Goal: Task Accomplishment & Management: Use online tool/utility

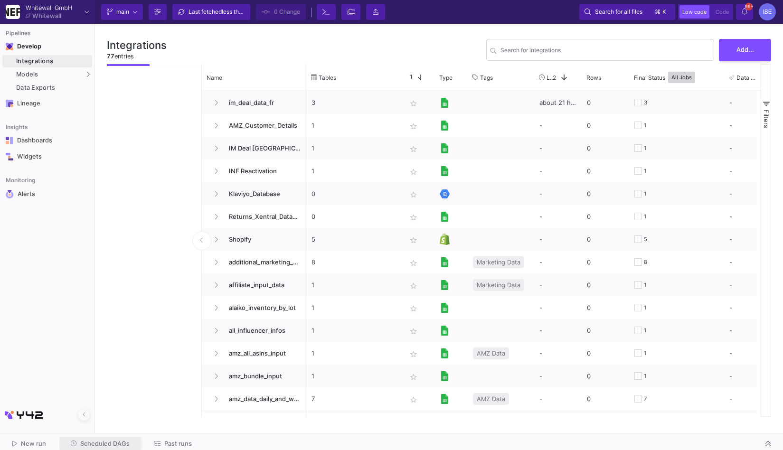
click at [106, 440] on span "Scheduled DAGs" at bounding box center [100, 443] width 59 height 7
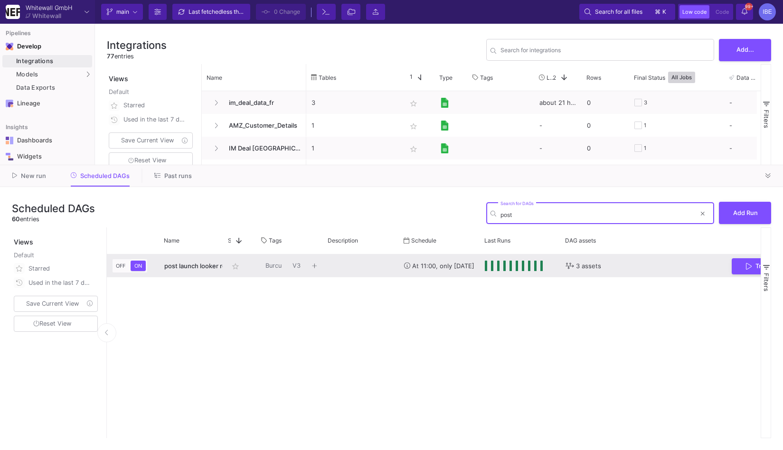
type input "post"
click at [738, 266] on button "Trigger Run" at bounding box center [768, 266] width 72 height 17
click at [378, 271] on div "Press SPACE to select this row." at bounding box center [361, 266] width 76 height 23
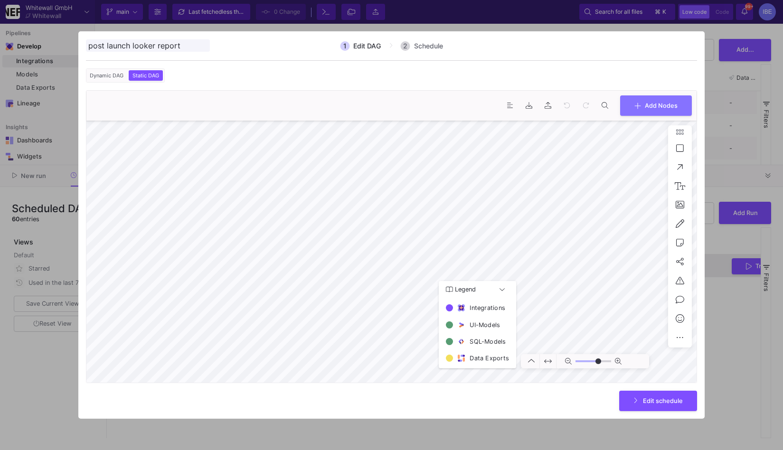
type input "0"
click at [661, 105] on span "Add Nodes" at bounding box center [661, 104] width 33 height 7
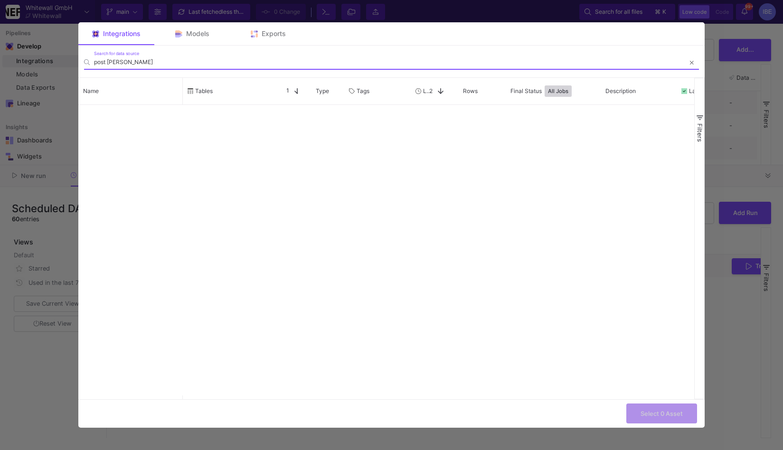
type input "post [PERSON_NAME]"
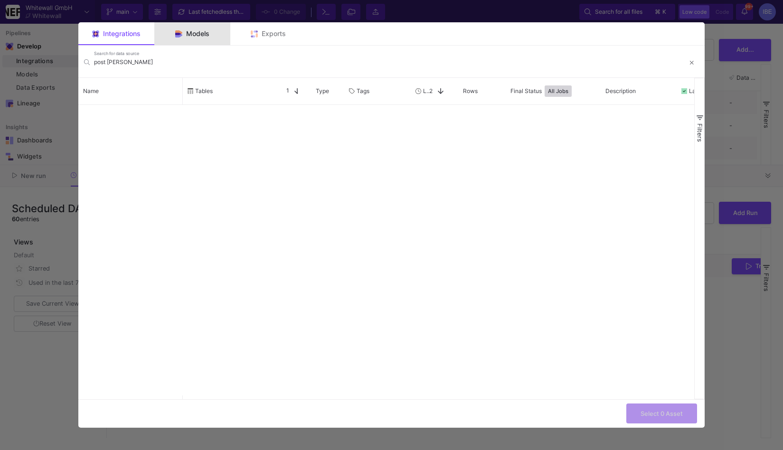
click at [219, 41] on div "Models" at bounding box center [192, 33] width 76 height 23
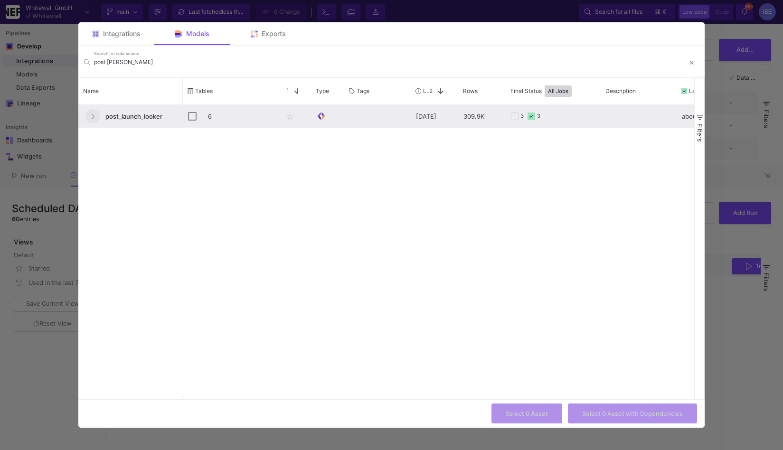
click at [93, 120] on fa-icon "Press SPACE to select this row." at bounding box center [93, 116] width 4 height 7
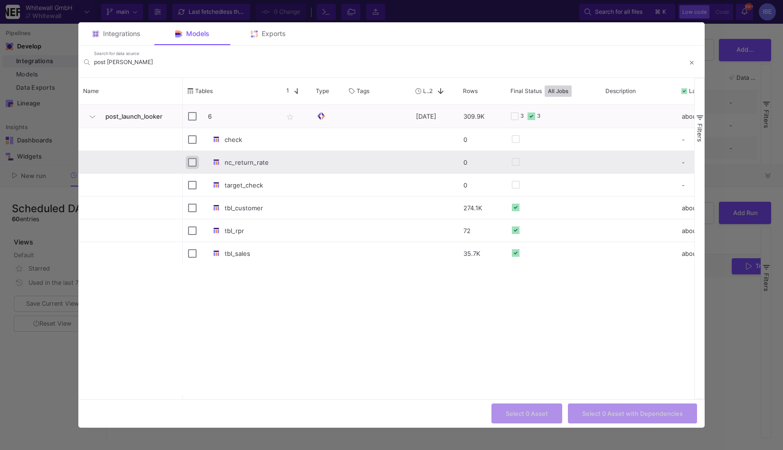
click at [191, 160] on input "Press Space to toggle row selection (unchecked)" at bounding box center [192, 162] width 9 height 9
checkbox input "true"
checkbox input "false"
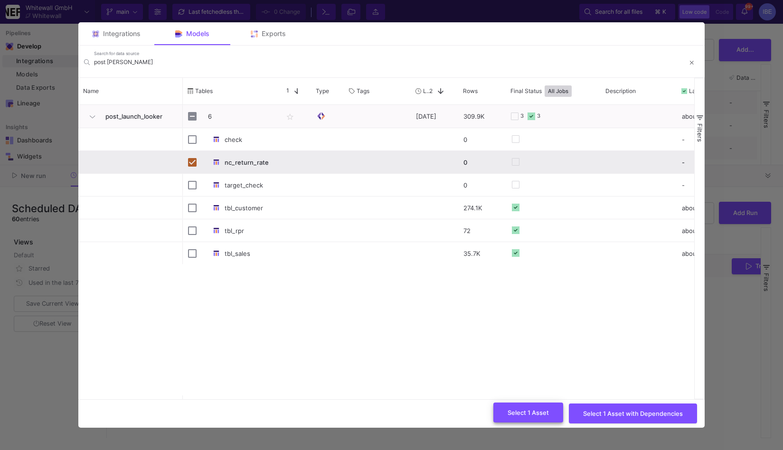
click at [524, 413] on span "Select 1 Asset" at bounding box center [528, 412] width 41 height 7
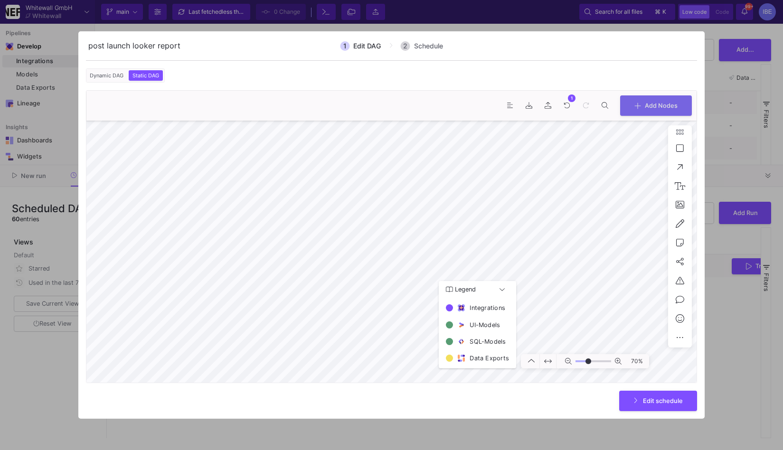
type input "7"
click at [651, 400] on span "Edit schedule" at bounding box center [663, 399] width 40 height 7
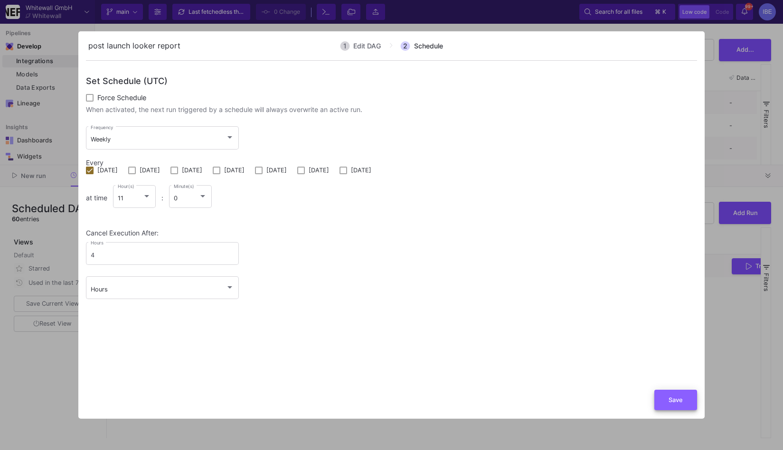
click at [680, 395] on button "Save" at bounding box center [675, 400] width 43 height 20
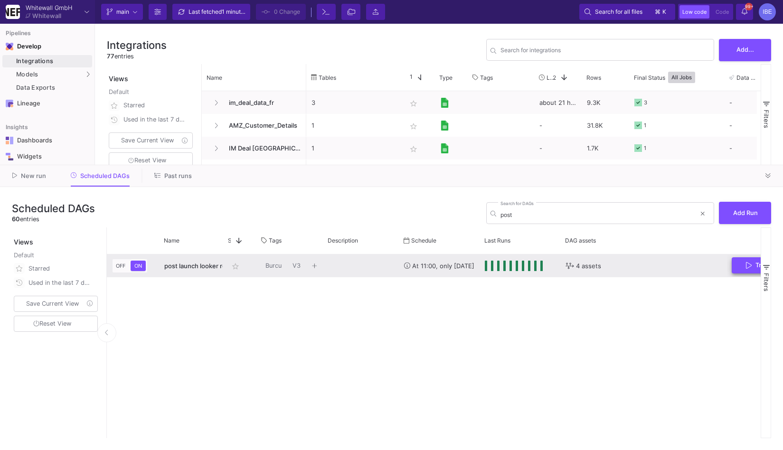
click at [732, 271] on button "Trigger Run" at bounding box center [768, 265] width 72 height 17
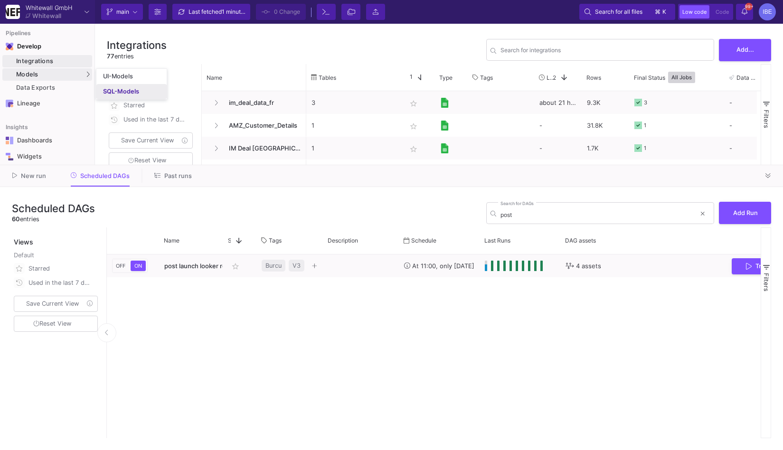
click at [110, 90] on div "SQL-Models" at bounding box center [121, 92] width 36 height 8
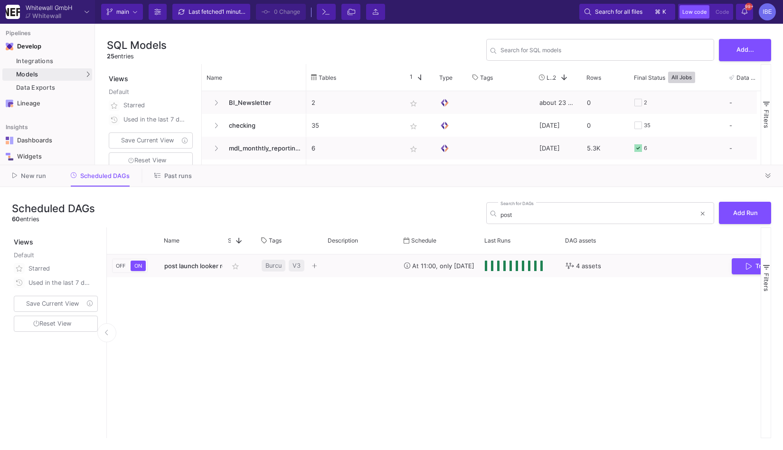
click at [759, 175] on div "New run Scheduled DAGs Past runs" at bounding box center [391, 176] width 783 height 22
click at [773, 177] on button at bounding box center [768, 176] width 14 height 14
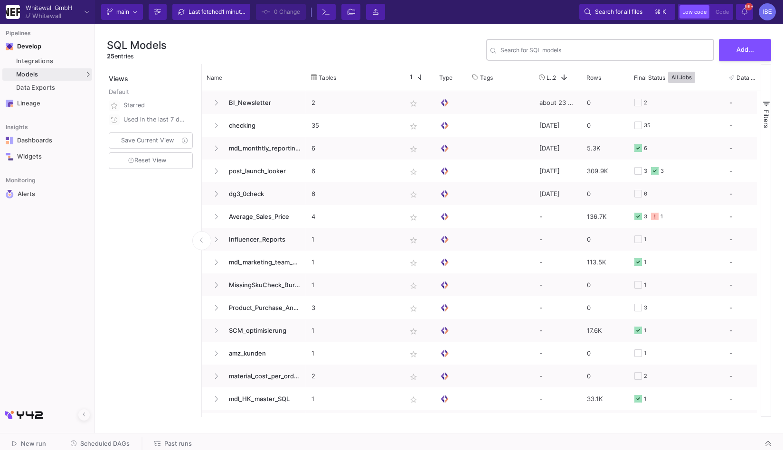
click at [600, 54] on input "Search for SQL models" at bounding box center [604, 51] width 209 height 7
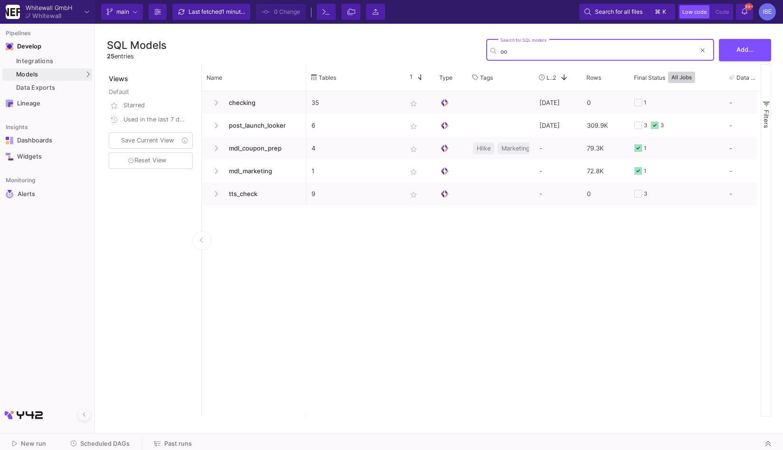
type input "o"
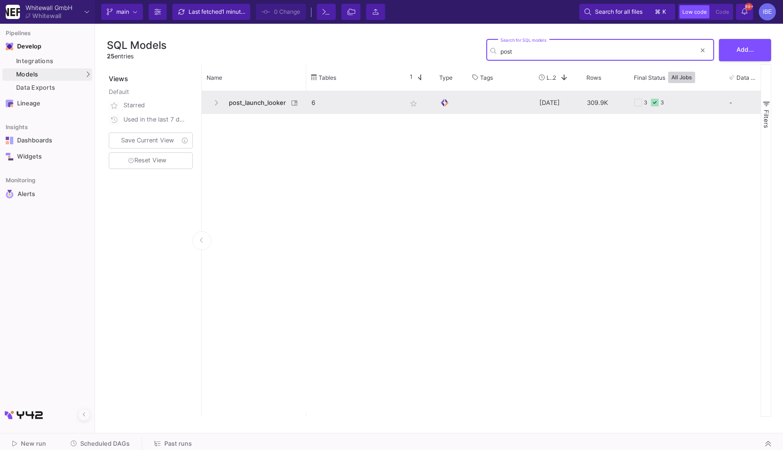
type input "post"
click at [254, 99] on span "post_launch_looker" at bounding box center [255, 103] width 65 height 22
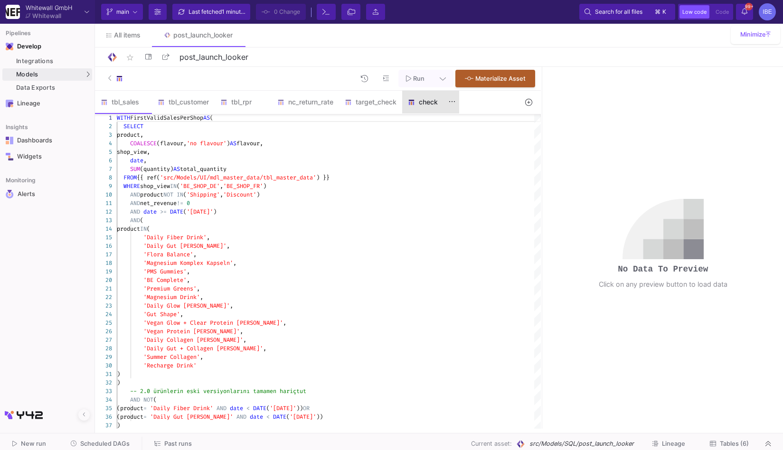
click at [417, 108] on div "check" at bounding box center [430, 102] width 57 height 23
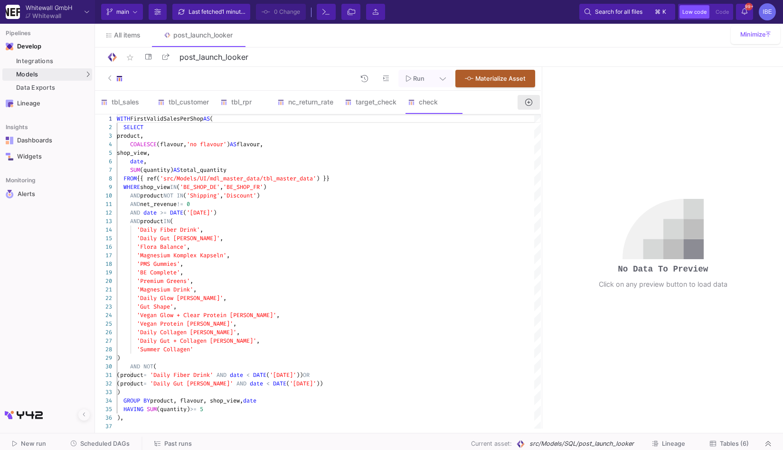
click at [525, 95] on button at bounding box center [529, 102] width 22 height 15
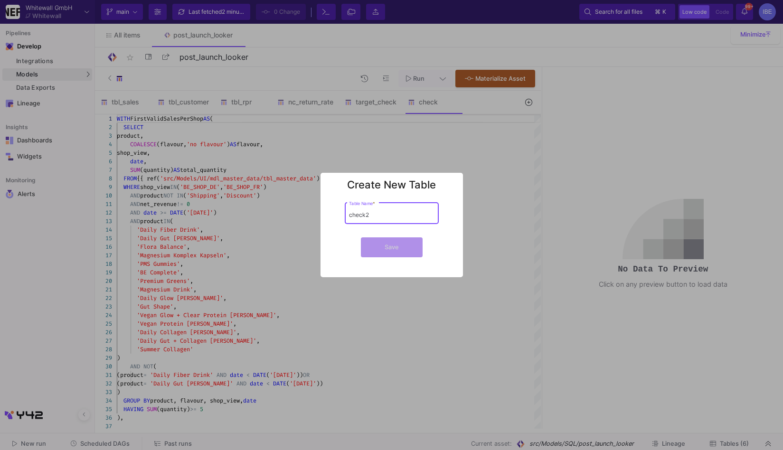
type input "check2"
click at [361, 237] on button "Save" at bounding box center [392, 247] width 62 height 20
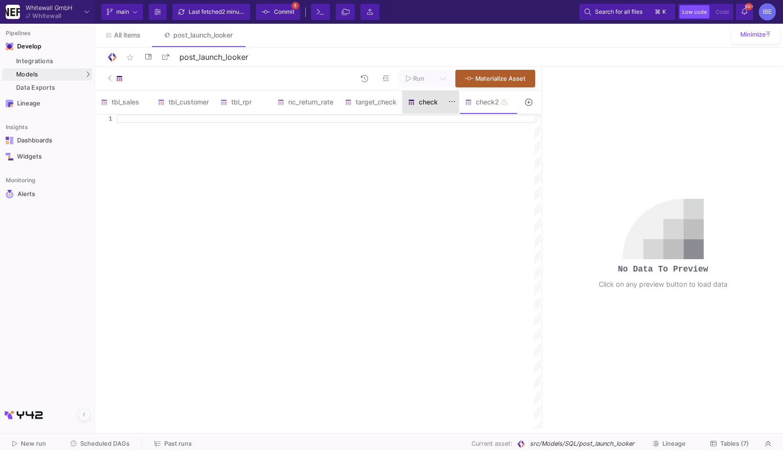
click at [433, 106] on div "check" at bounding box center [430, 102] width 57 height 23
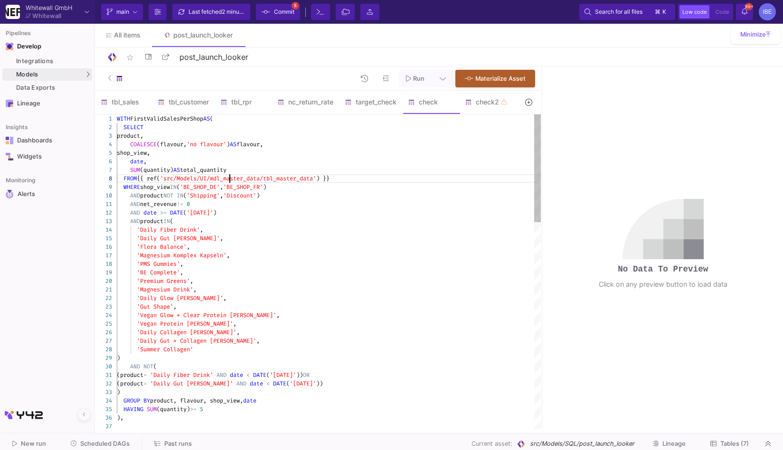
click at [228, 179] on span "'src/Models/UI/mdl_master_data/tbl_master_data'" at bounding box center [238, 179] width 156 height 8
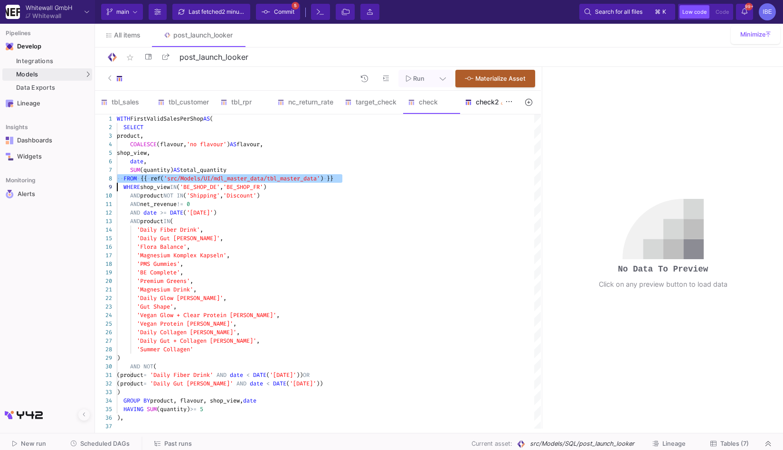
click at [472, 94] on div "check2" at bounding box center [487, 102] width 57 height 23
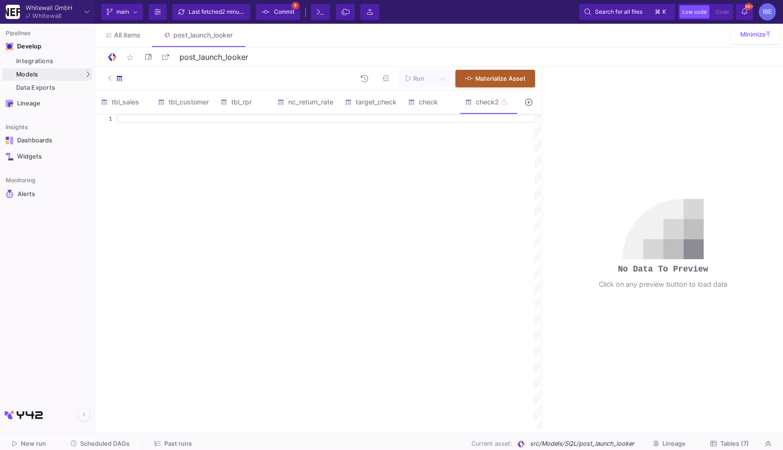
click at [422, 117] on div at bounding box center [329, 118] width 424 height 9
paste textarea "FROM {{ ref('src/Models/UI/mdl_master_data/tbl_master_data') }}"
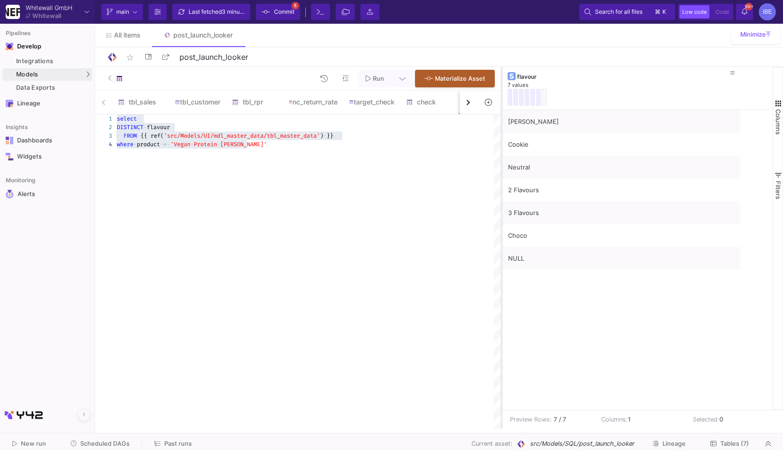
drag, startPoint x: 541, startPoint y: 190, endPoint x: 501, endPoint y: 204, distance: 42.6
click at [501, 204] on div at bounding box center [501, 248] width 2 height 362
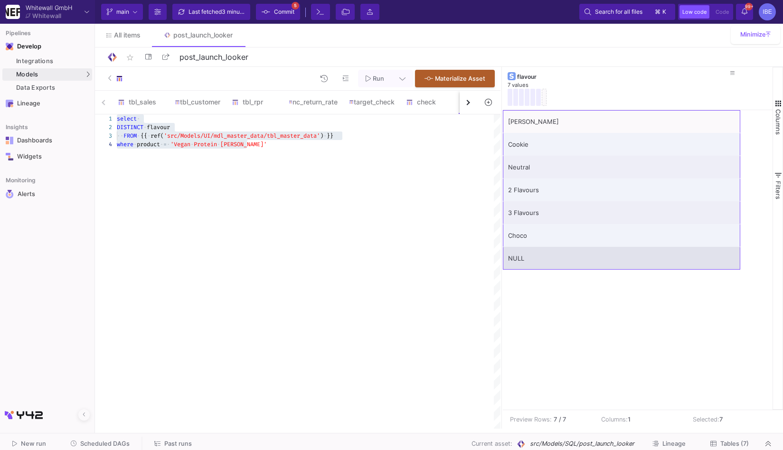
drag, startPoint x: 538, startPoint y: 119, endPoint x: 542, endPoint y: 264, distance: 145.3
click at [542, 264] on div "Vanilla Cinnamon Cookie Neutral 2 Flavours 3 Flavours Choco NULL" at bounding box center [621, 190] width 237 height 160
drag, startPoint x: 537, startPoint y: 114, endPoint x: 548, endPoint y: 264, distance: 150.0
click at [548, 264] on div "Vanilla Cinnamon Cookie Neutral 2 Flavours 3 Flavours Choco NULL" at bounding box center [621, 190] width 237 height 160
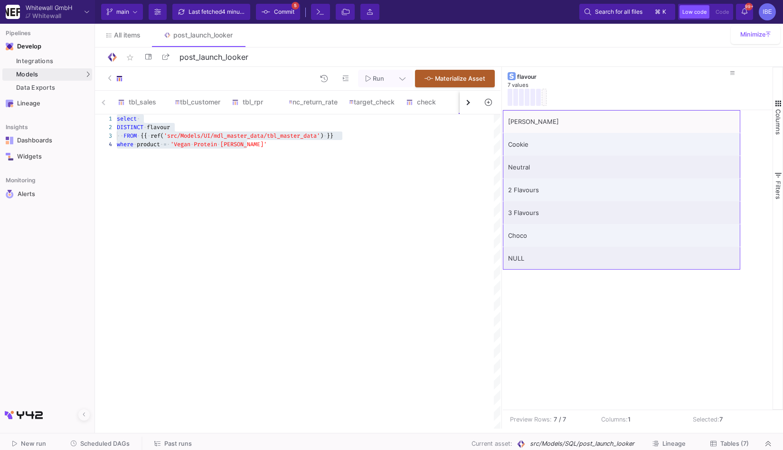
click at [249, 150] on div "select · DISTINCT · flavour ·· FROM · {{ · ref( 'src/Models/UI/mdl_master_data/…" at bounding box center [309, 271] width 384 height 314
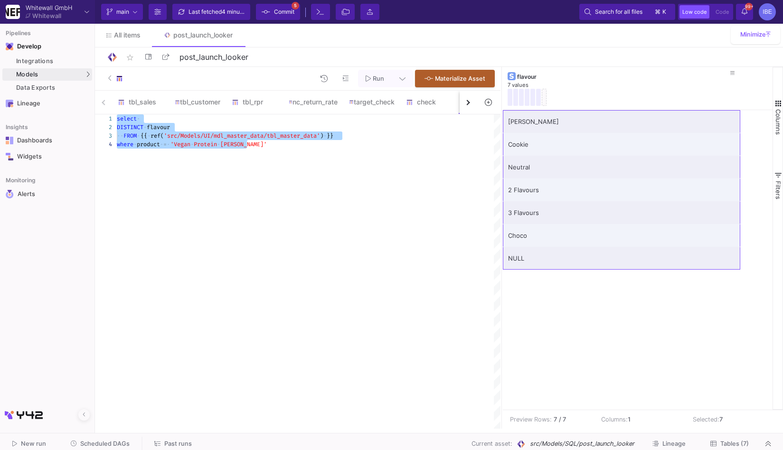
click at [236, 177] on div "select · DISTINCT · flavour ·· FROM · {{ · ref( 'src/Models/UI/mdl_master_data/…" at bounding box center [309, 271] width 384 height 314
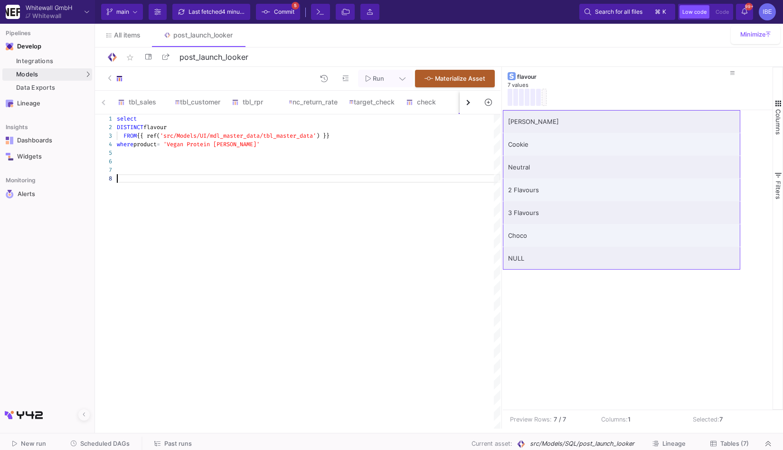
scroll to position [59, 0]
paste textarea "where product = 'Vegan Protein [PERSON_NAME]'"
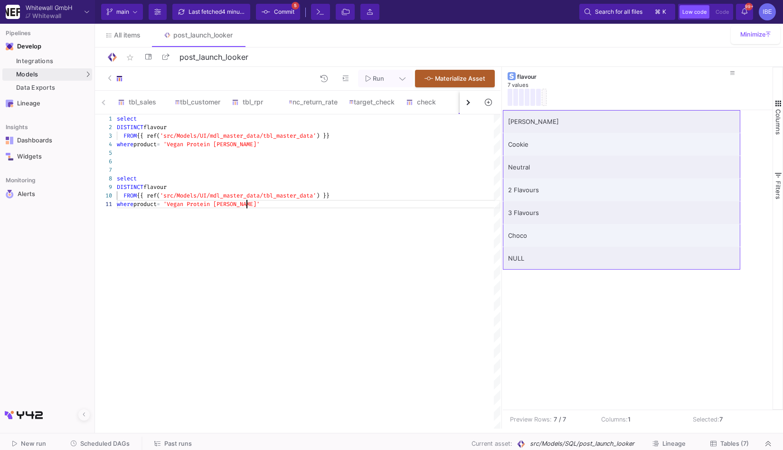
scroll to position [0, 0]
click at [245, 205] on span "'Vegan Protein [PERSON_NAME]'" at bounding box center [211, 204] width 96 height 8
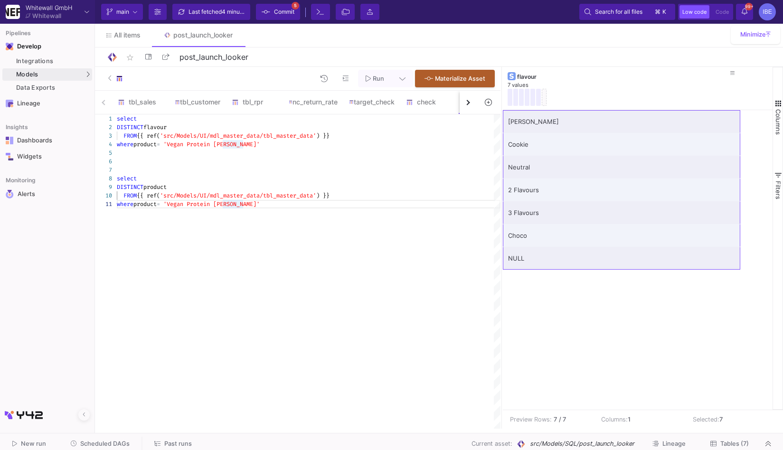
click at [187, 205] on span "'Vegan Protein [PERSON_NAME]'" at bounding box center [211, 204] width 96 height 8
drag, startPoint x: 244, startPoint y: 207, endPoint x: 178, endPoint y: 206, distance: 66.0
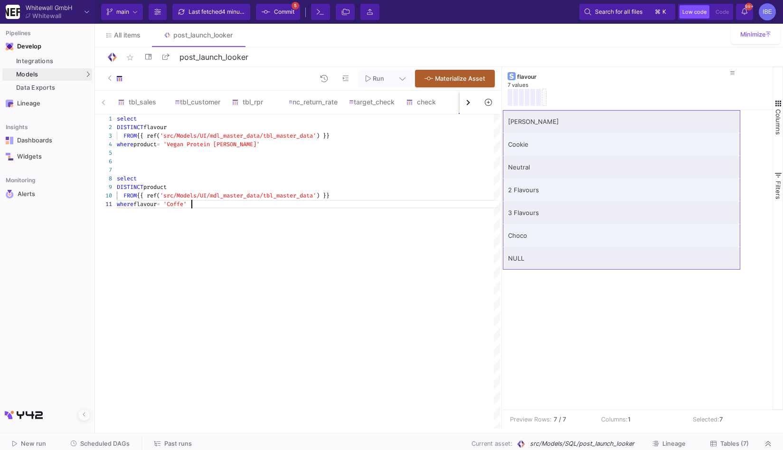
scroll to position [0, 78]
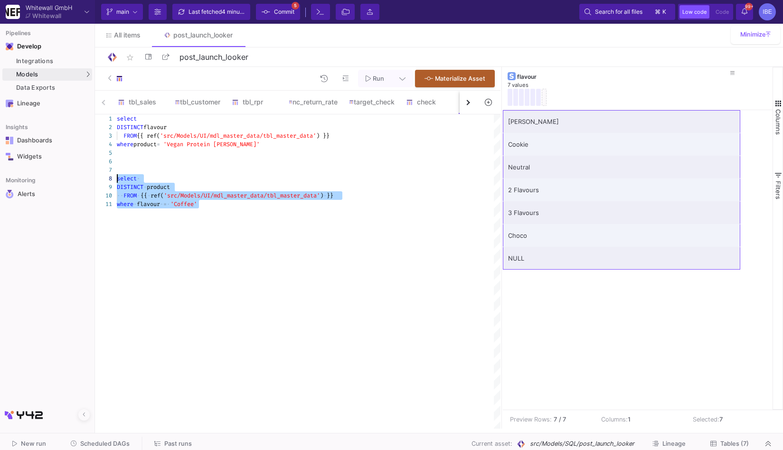
drag, startPoint x: 202, startPoint y: 205, endPoint x: 107, endPoint y: 178, distance: 98.6
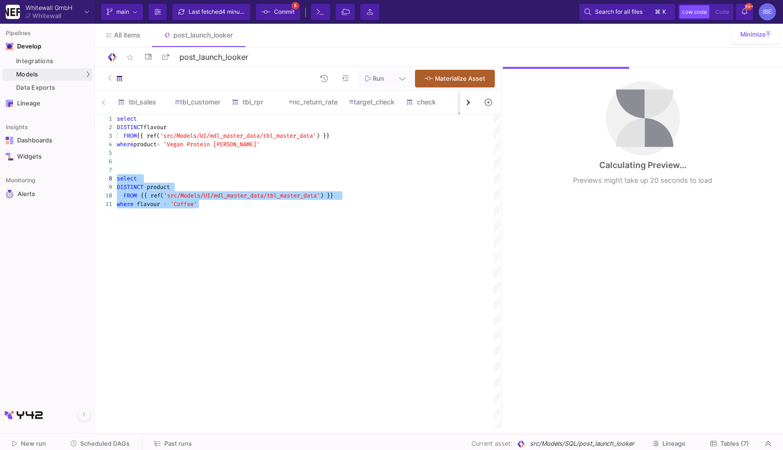
type textarea "select DISTINCT flavour FROM {{ ref('src/Models/UI/mdl_master_data/tbl_master_d…"
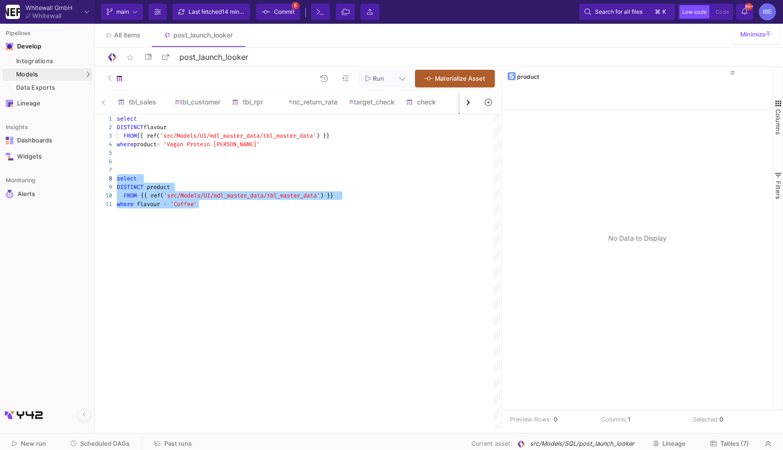
click at [287, 14] on span "Commit" at bounding box center [284, 12] width 20 height 14
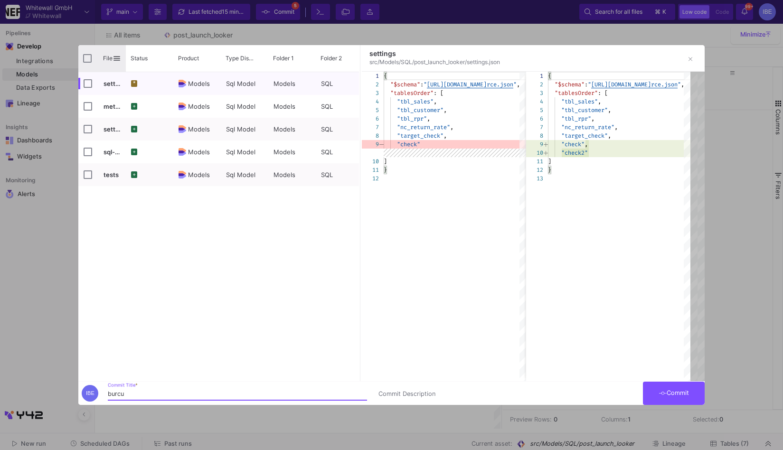
type input "burcu"
click at [88, 56] on input "Press Space to toggle all rows selection (unchecked)" at bounding box center [87, 58] width 9 height 9
checkbox input "true"
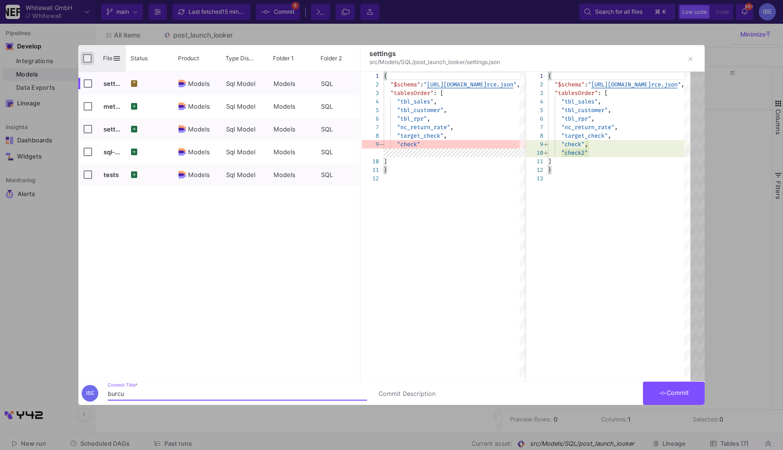
checkbox input "true"
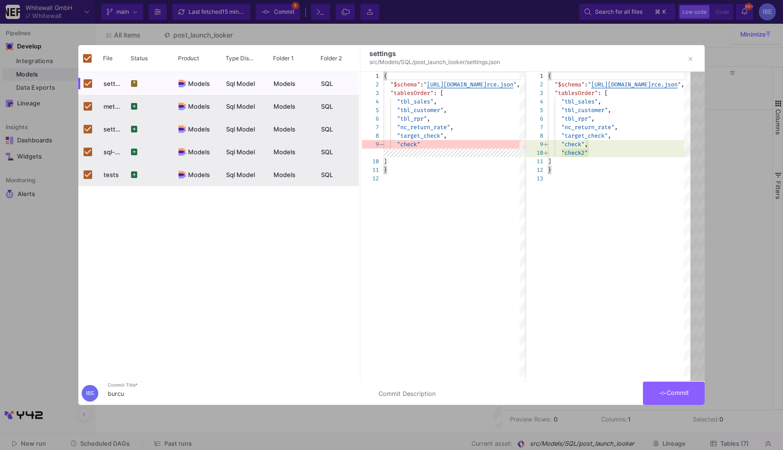
click at [644, 396] on button "Commit" at bounding box center [674, 393] width 62 height 23
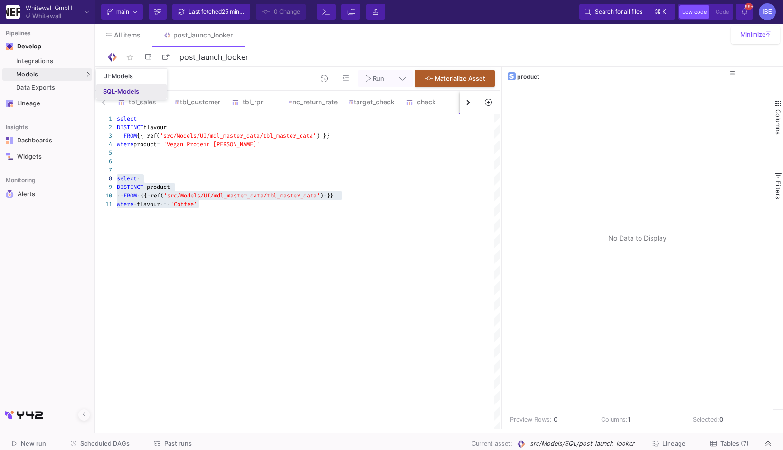
click at [102, 90] on link "SQL-Models" at bounding box center [131, 91] width 70 height 15
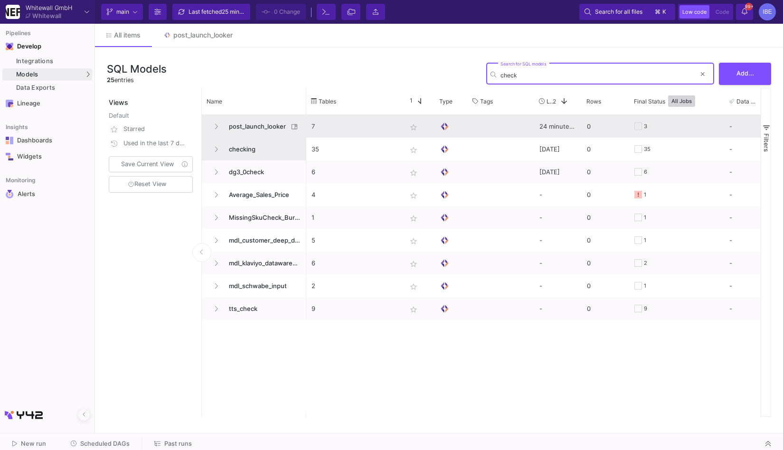
type input "check"
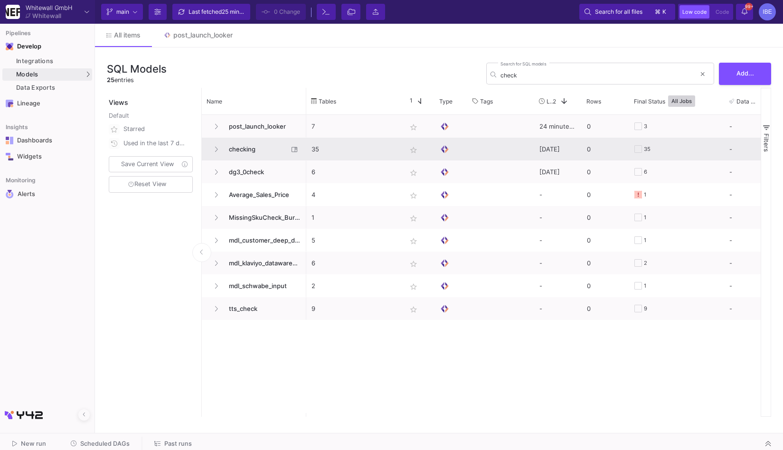
click at [242, 152] on span "checking" at bounding box center [255, 149] width 65 height 22
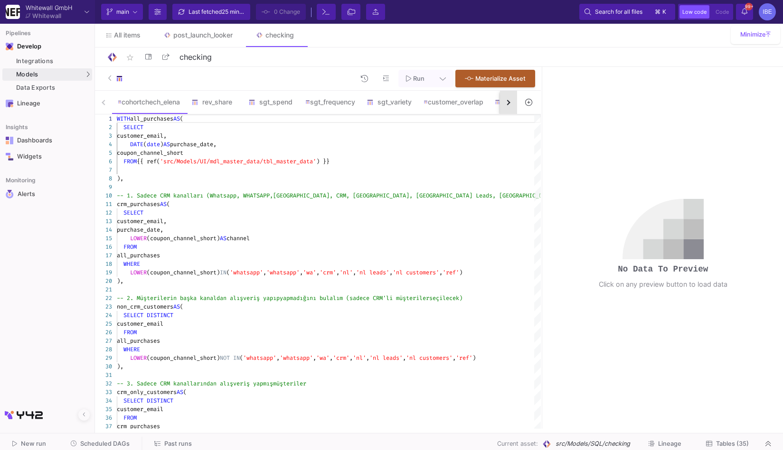
click at [516, 97] on button "button" at bounding box center [508, 102] width 17 height 23
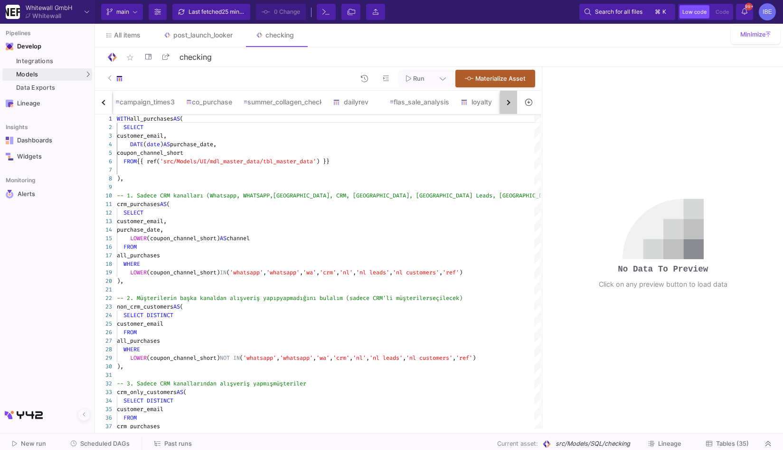
click at [516, 97] on button "button" at bounding box center [508, 102] width 17 height 23
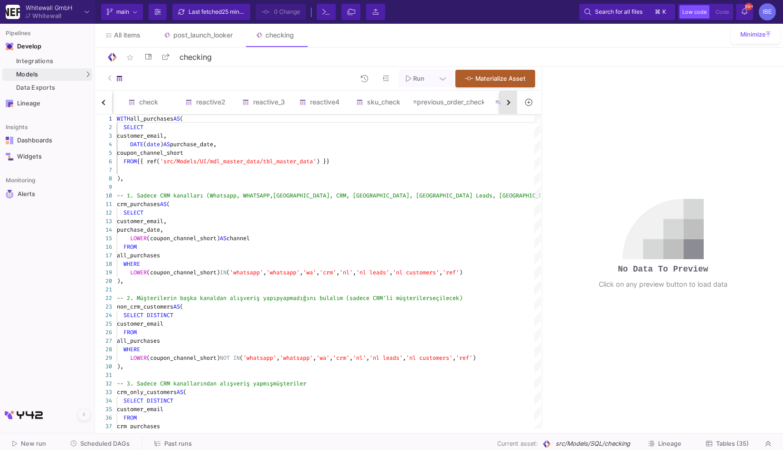
click at [516, 97] on button "button" at bounding box center [508, 102] width 17 height 23
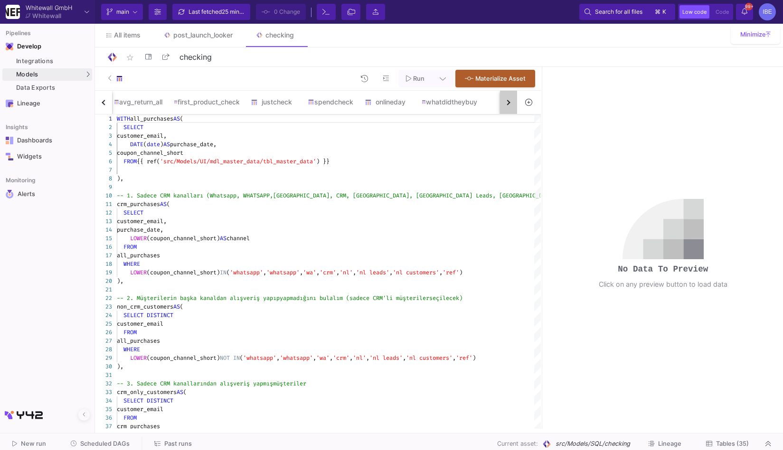
click at [516, 97] on button "button" at bounding box center [508, 102] width 17 height 23
click at [516, 97] on div "cohortchech_elena rev_share sgt_spend sgt_frequency sgt_variety customer_overla…" at bounding box center [306, 103] width 422 height 24
click at [443, 110] on div "whatdidtheybuy" at bounding box center [445, 102] width 67 height 23
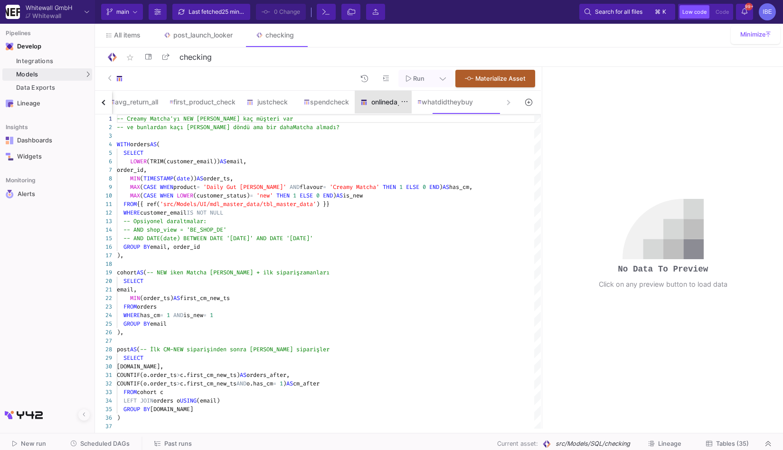
click at [402, 106] on div "onlineday" at bounding box center [383, 102] width 57 height 23
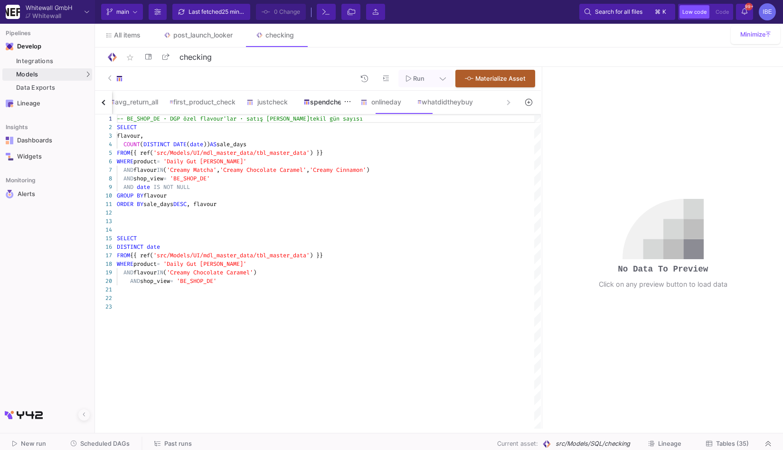
click at [334, 104] on div "spendcheck" at bounding box center [326, 102] width 46 height 8
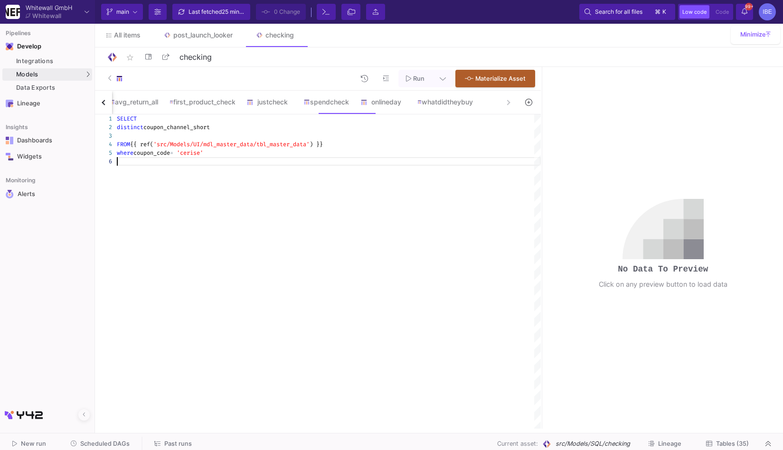
click at [331, 226] on div "SELECT distinct coupon_channel_short FROM {{ ref( 'src/Models/UI/mdl_master_dat…" at bounding box center [329, 271] width 424 height 314
click at [217, 153] on div "where coupon_code = 'cerise'" at bounding box center [329, 153] width 424 height 9
click at [146, 124] on span "coupon_channel_short" at bounding box center [176, 127] width 66 height 8
click at [165, 121] on div "SELECT" at bounding box center [329, 118] width 424 height 9
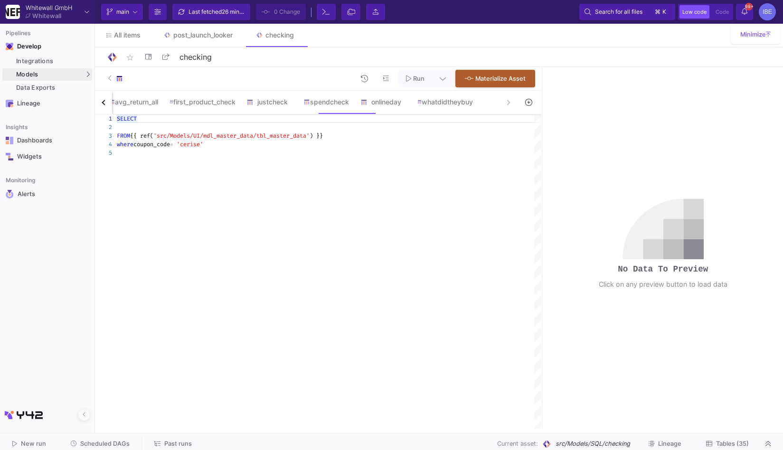
scroll to position [0, 23]
click at [155, 142] on span "coupon_code" at bounding box center [151, 145] width 37 height 8
click at [161, 144] on span "coupon_code" at bounding box center [155, 145] width 37 height 8
click at [176, 145] on span "·" at bounding box center [174, 144] width 3 height 9
click at [167, 148] on div "where · coupon_code · = · 'cerise'" at bounding box center [329, 144] width 424 height 9
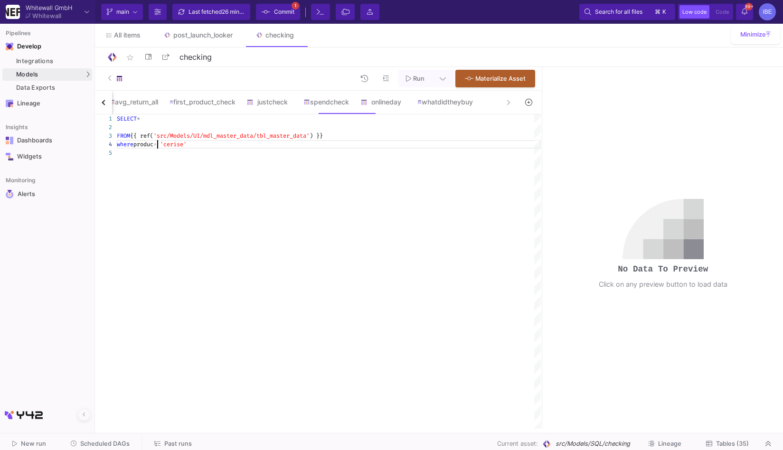
scroll to position [25, 44]
click at [187, 149] on div at bounding box center [329, 153] width 424 height 9
click at [186, 145] on span "'cerise'" at bounding box center [176, 145] width 27 height 8
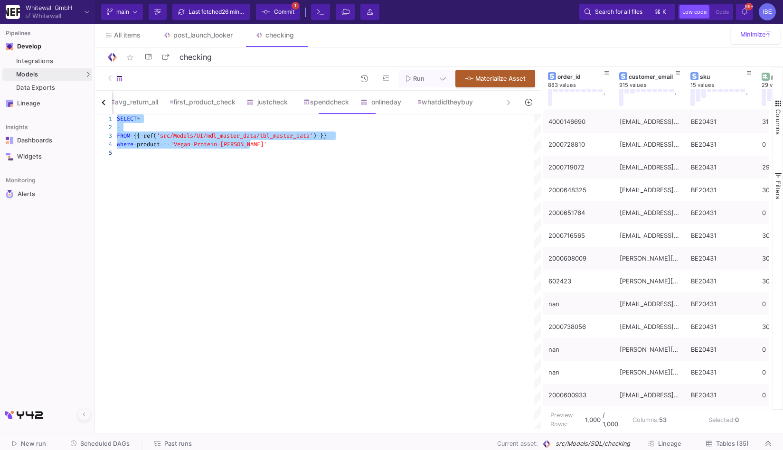
click at [237, 160] on div "SELECT * · FROM · {{ · ref( 'src/Models/UI/mdl_master_data/tbl_master_data' ) ·…" at bounding box center [329, 271] width 424 height 314
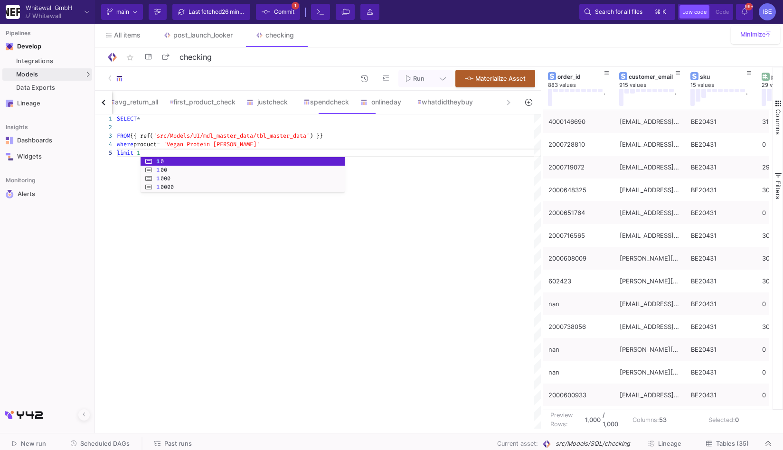
scroll to position [34, 27]
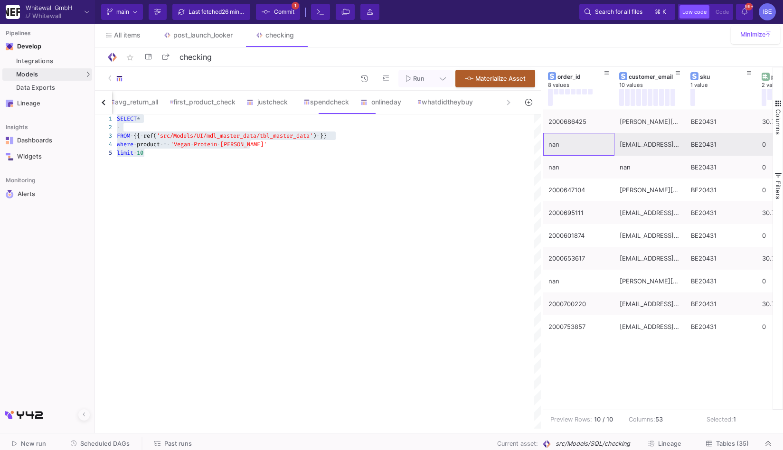
click at [543, 141] on div "nan" at bounding box center [578, 144] width 71 height 23
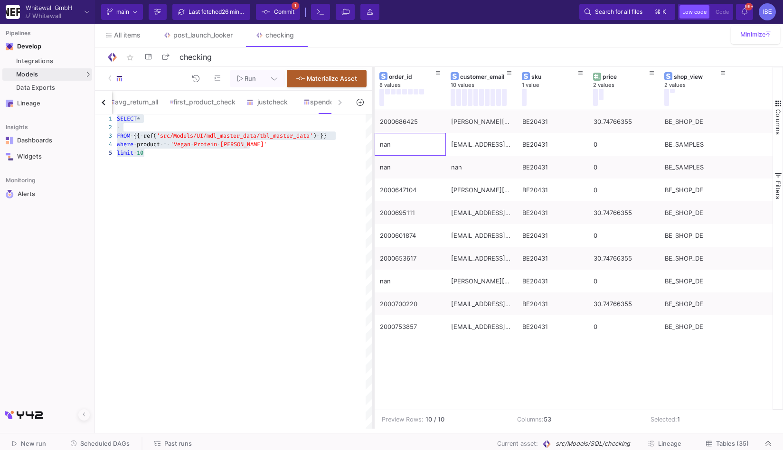
drag, startPoint x: 542, startPoint y: 141, endPoint x: 368, endPoint y: 139, distance: 173.3
click at [372, 139] on div at bounding box center [373, 248] width 2 height 362
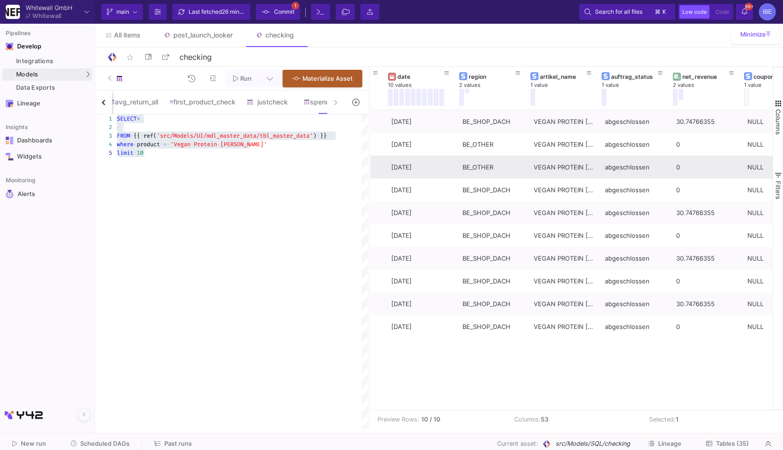
scroll to position [0, 435]
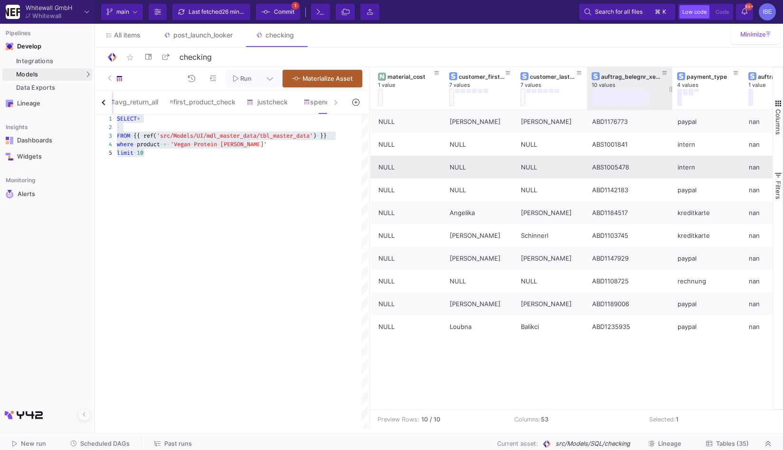
drag, startPoint x: 656, startPoint y: 85, endPoint x: 698, endPoint y: 85, distance: 42.7
click at [674, 85] on div at bounding box center [672, 88] width 4 height 43
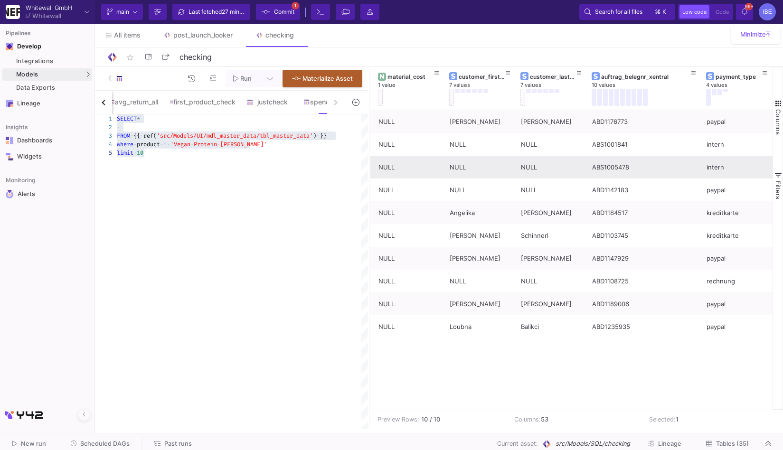
click at [269, 179] on div "SELECT * · FROM · {{ · ref( 'src/Models/UI/mdl_master_data/tbl_master_data' ) ·…" at bounding box center [242, 271] width 251 height 314
click at [151, 145] on span "product" at bounding box center [144, 145] width 23 height 8
click at [251, 146] on span "'Vegan Protein [PERSON_NAME]'" at bounding box center [255, 145] width 96 height 8
paste textarea "B2B|DACH|100%OFF|Franzi|MagensiumKapseln|Machfit"
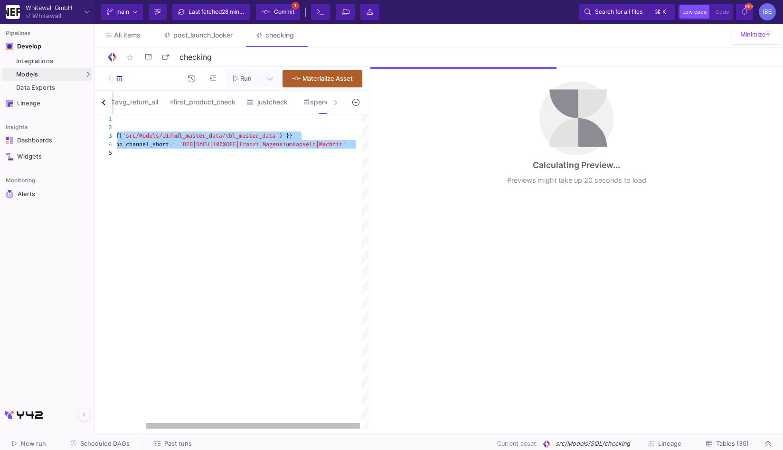
click at [283, 146] on span "'B2B|DACH|100%OFF|Franzi|MagensiumKapseln|Machfit'" at bounding box center [262, 145] width 166 height 8
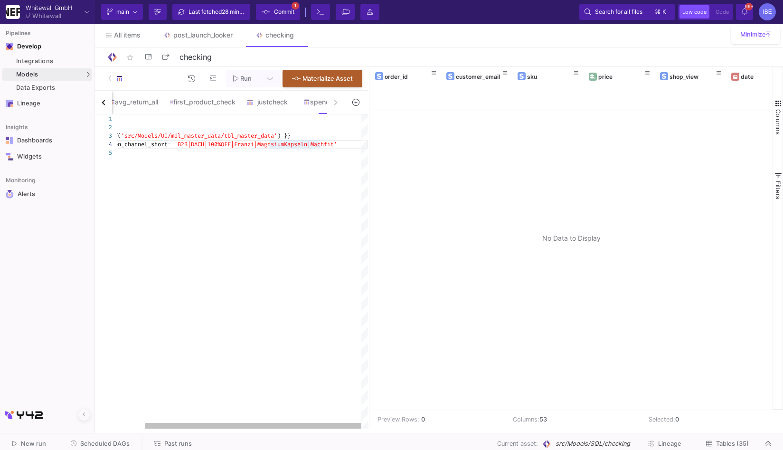
scroll to position [26, 201]
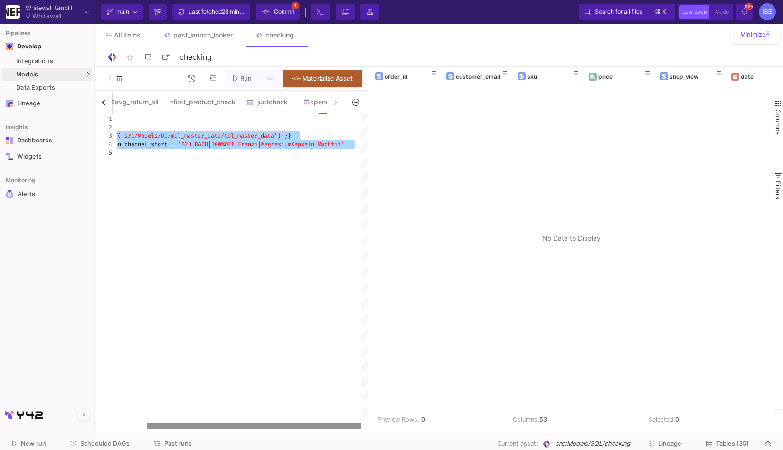
click at [314, 428] on div at bounding box center [254, 426] width 214 height 6
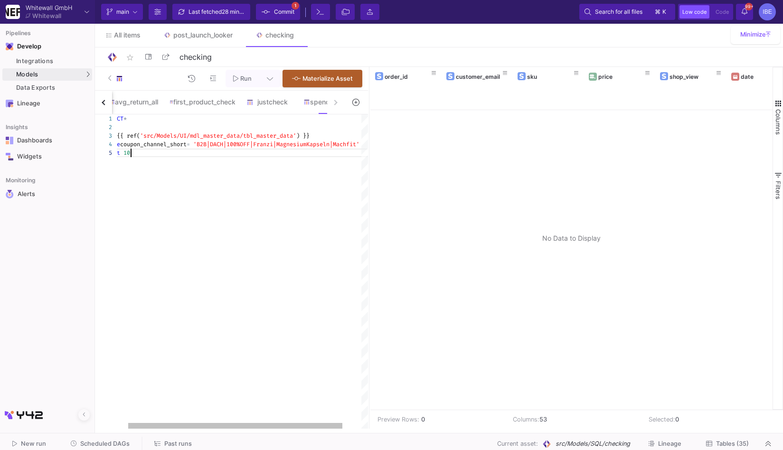
click at [296, 303] on div "SELECT * FROM {{ ref( 'src/Models/UI/mdl_master_data/tbl_master_data' ) }} wher…" at bounding box center [247, 271] width 287 height 314
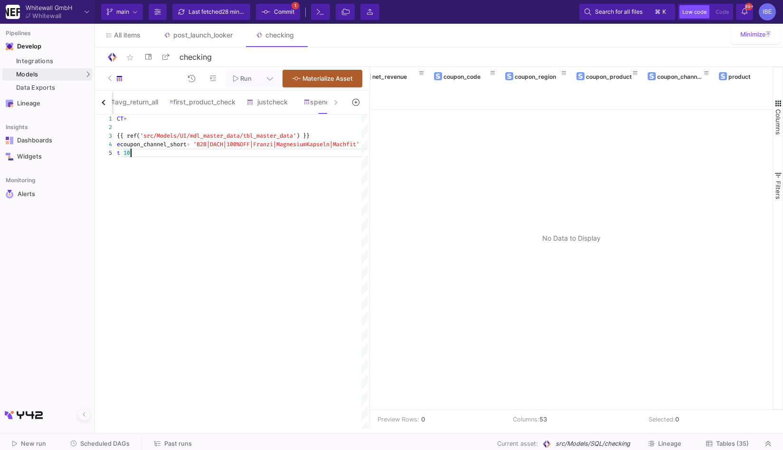
scroll to position [0, 687]
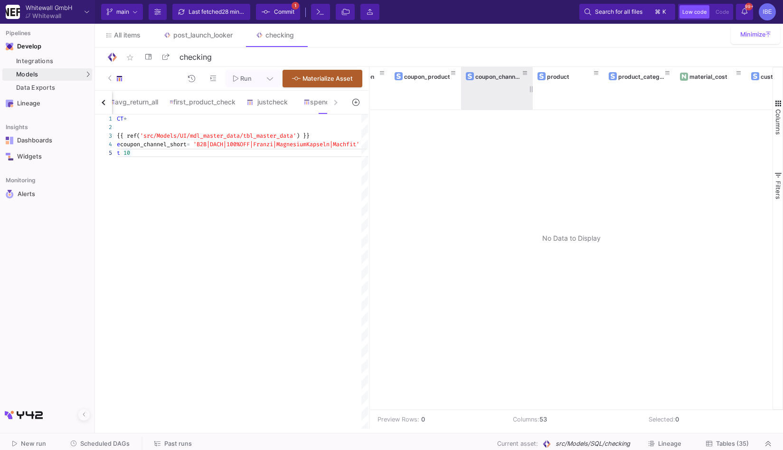
drag, startPoint x: 531, startPoint y: 85, endPoint x: 586, endPoint y: 87, distance: 55.1
click at [535, 85] on div at bounding box center [533, 88] width 4 height 43
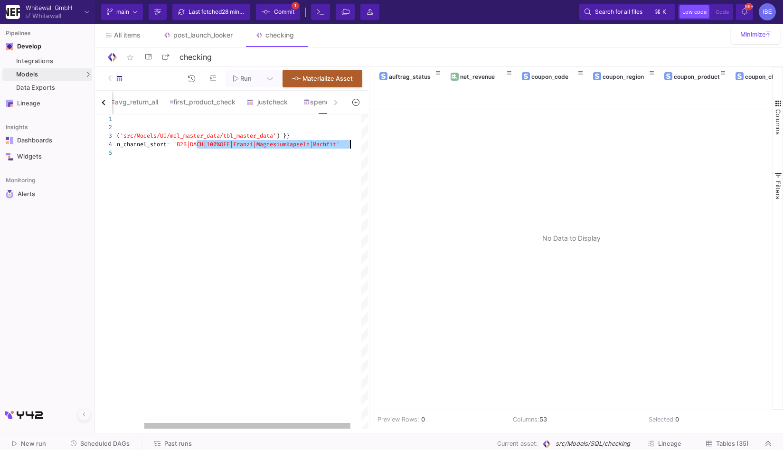
drag, startPoint x: 205, startPoint y: 144, endPoint x: 349, endPoint y: 146, distance: 143.9
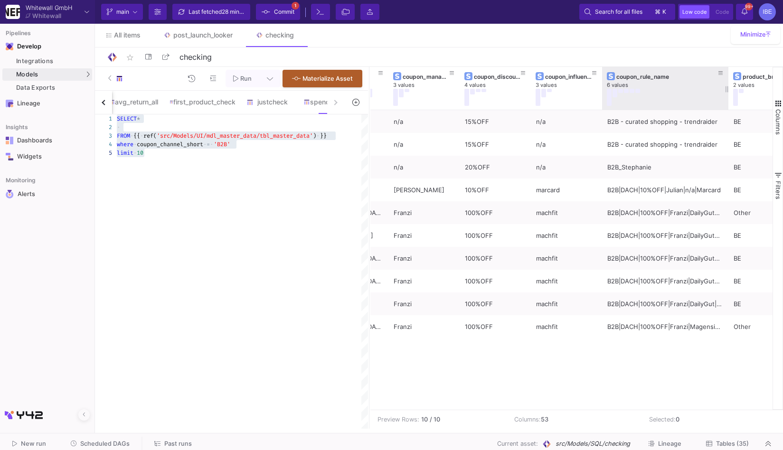
drag, startPoint x: 671, startPoint y: 85, endPoint x: 725, endPoint y: 86, distance: 53.7
click at [726, 86] on div at bounding box center [728, 88] width 4 height 43
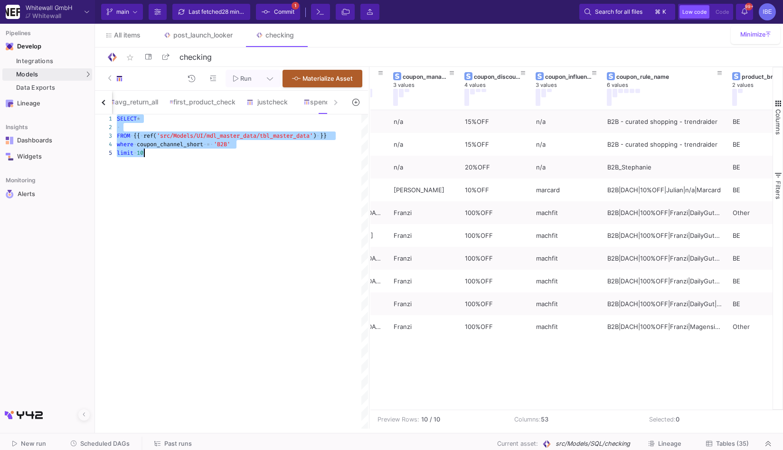
click at [203, 144] on span "coupon_channel_short" at bounding box center [170, 145] width 66 height 8
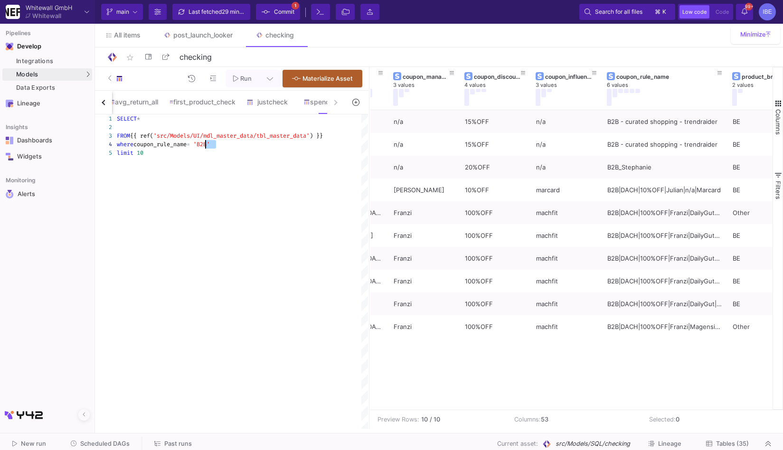
drag, startPoint x: 217, startPoint y: 142, endPoint x: 207, endPoint y: 144, distance: 10.1
paste textarea "|DACH|100%OFF|Franzi|MagensiumKapseln|Machfit"
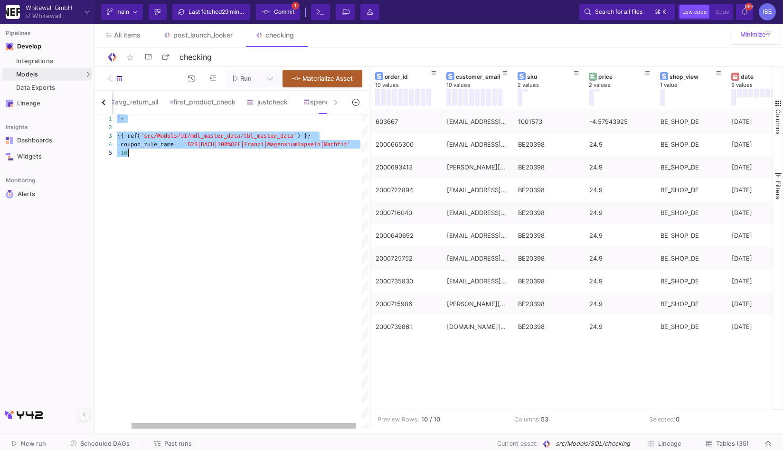
click at [287, 147] on span "'B2B|DACH|100%OFF|Franzi|MagensiumKapseln|Machfit'" at bounding box center [267, 145] width 166 height 8
click at [285, 146] on span "'B2B|DACH|100%OFF|Franzi|MagensiumKapseln|Machfit'" at bounding box center [267, 145] width 166 height 8
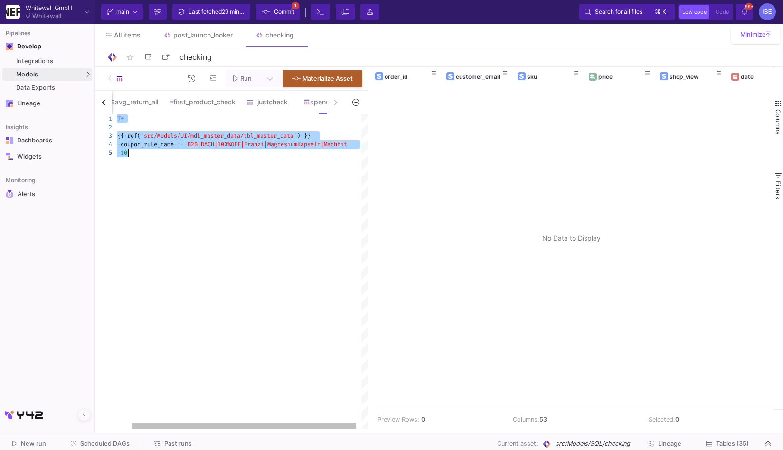
click at [302, 143] on span "'B2B|DACH|100%OFF|Franzi|MagnesiumKapseln|Machfit'" at bounding box center [267, 145] width 166 height 8
click at [285, 146] on span "'B2B|DACH|100%OFF|Franzi|MagnesiumKapseln|Machfit'" at bounding box center [267, 145] width 166 height 8
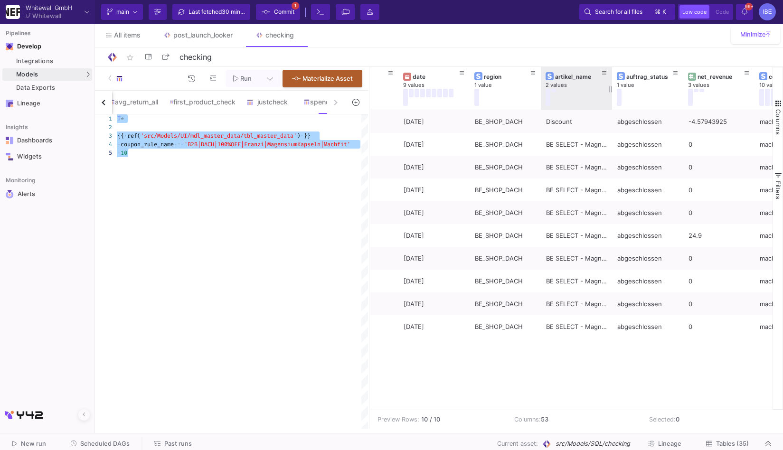
type textarea "SELECT* FROM {{ ref('src/Models/UI/mdl_master_data/tbl_master_data') }} where c…"
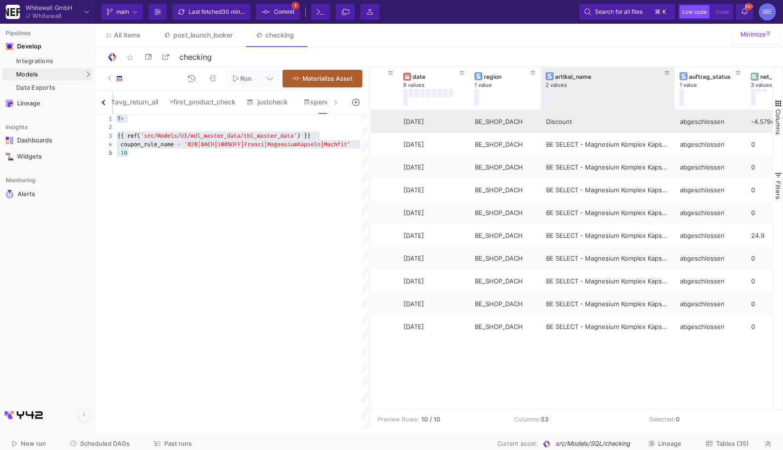
drag, startPoint x: 610, startPoint y: 90, endPoint x: 605, endPoint y: 119, distance: 29.3
click at [606, 119] on div "price 2 values shop_view 1 value date 9 values region 1 value artikel_name 2 va…" at bounding box center [571, 238] width 402 height 343
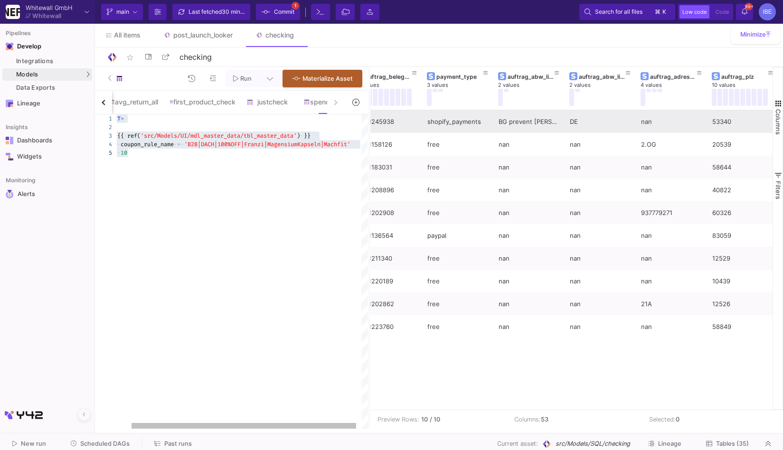
click at [351, 183] on div "SELECT * · FROM · {{ · ref( 'src/Models/UI/mdl_master_data/tbl_master_data' ) ·…" at bounding box center [237, 271] width 273 height 314
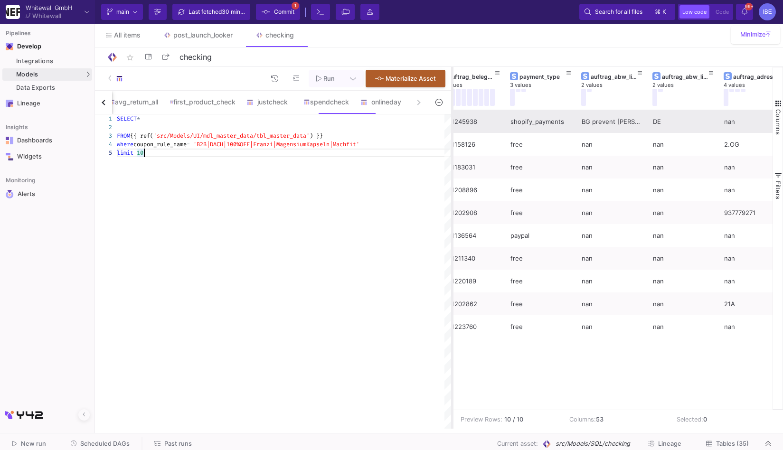
drag, startPoint x: 369, startPoint y: 182, endPoint x: 452, endPoint y: 181, distance: 82.2
click at [452, 181] on div at bounding box center [452, 248] width 2 height 362
